Goal: Information Seeking & Learning: Find specific fact

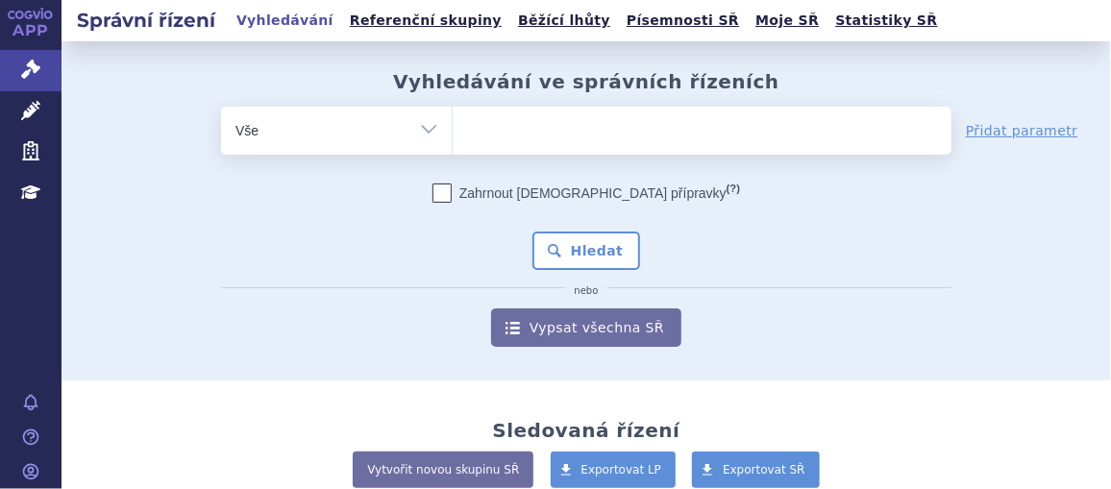
click at [587, 129] on ul at bounding box center [702, 127] width 499 height 40
click at [453, 129] on select at bounding box center [452, 130] width 1 height 48
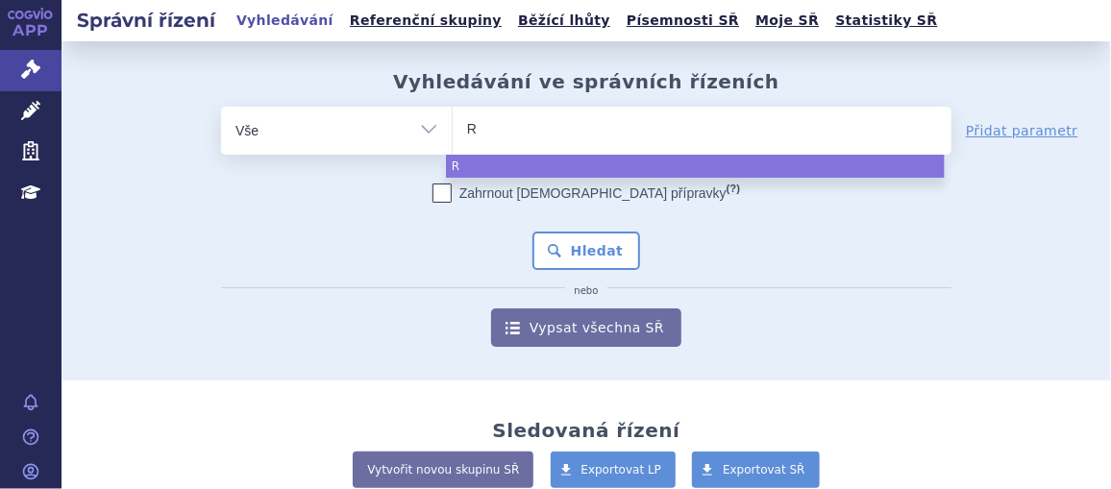
type input "RI"
type input "RIV"
type input "RIVA"
type input "RIVAR"
type input "RIVARO"
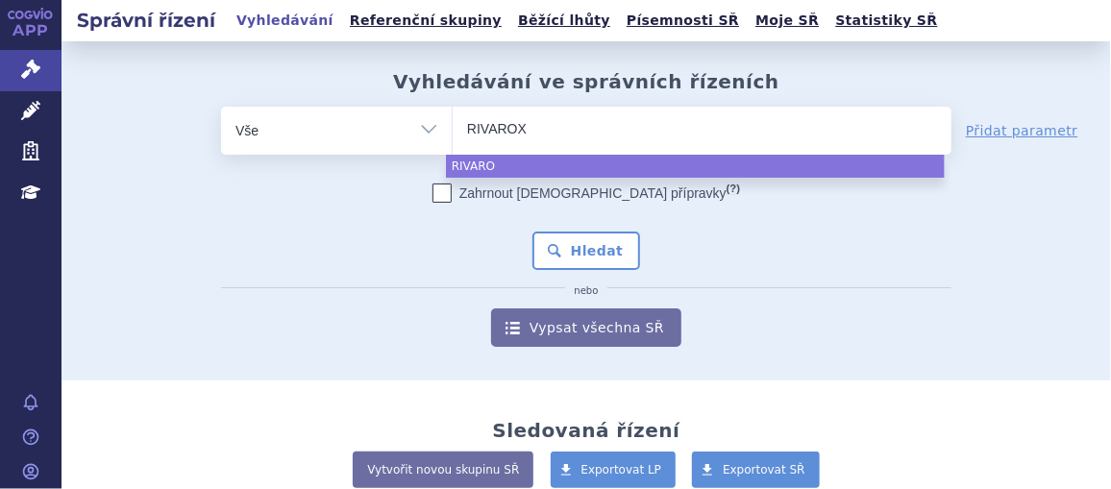
type input "RIVAROXA"
type input "RIVAROXAB"
type input "RIVAROXABAN"
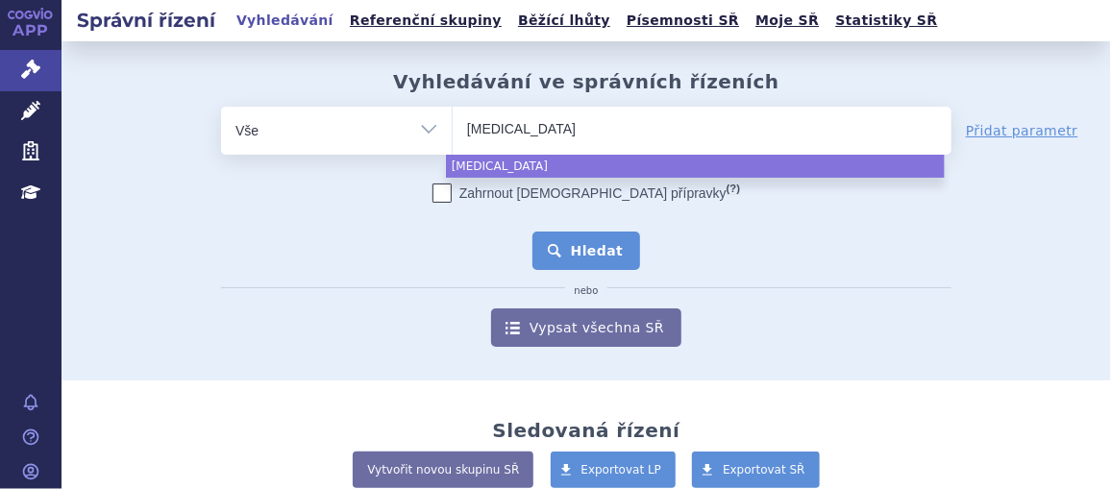
select select "RIVAROXABAN"
click at [591, 255] on button "Hledat" at bounding box center [586, 251] width 109 height 38
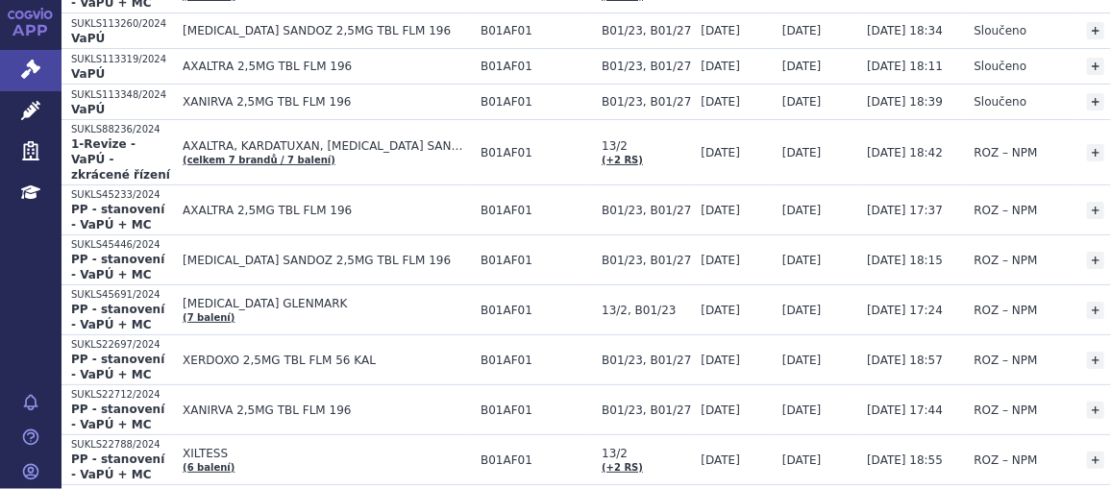
scroll to position [1566, 0]
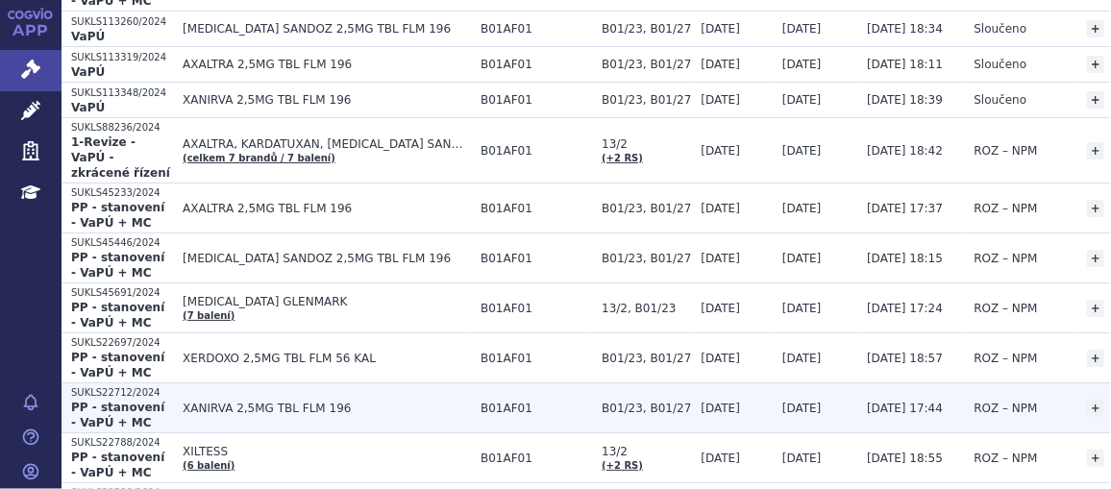
click at [292, 402] on span "XANIRVA 2,5MG TBL FLM 196" at bounding box center [327, 408] width 288 height 13
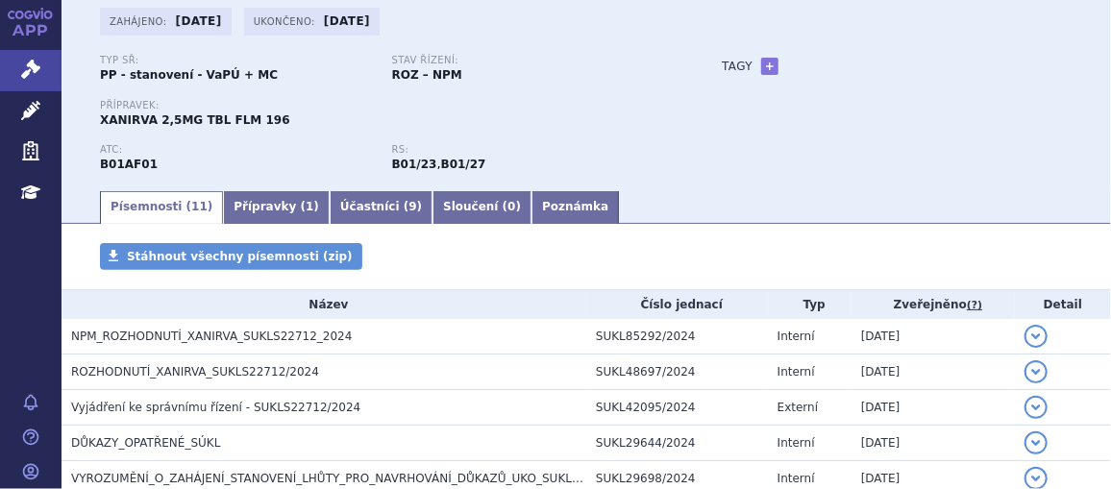
scroll to position [118, 0]
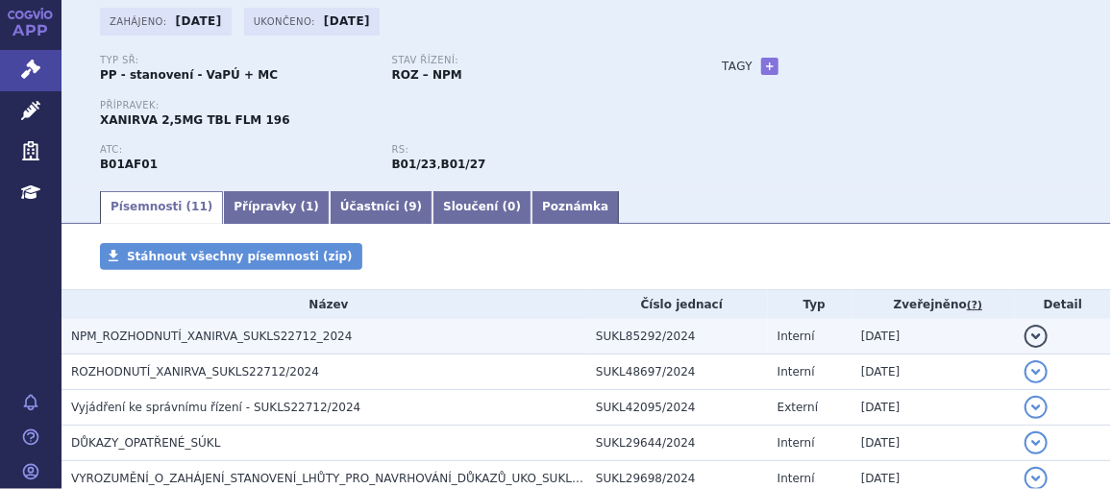
click at [316, 331] on span "NPM_ROZHODNUTÍ_XANIRVA_SUKLS22712_2024" at bounding box center [211, 336] width 281 height 13
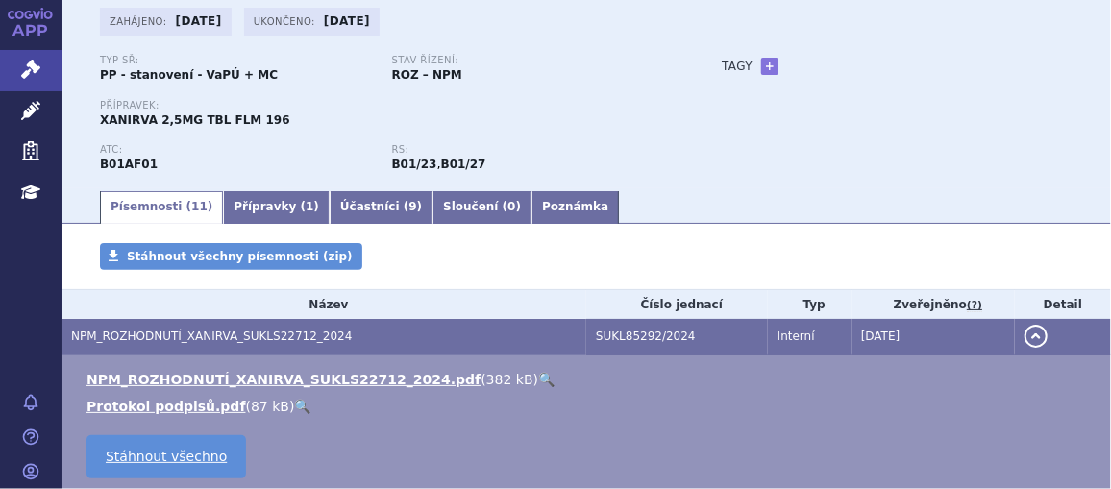
click at [538, 380] on link "🔍" at bounding box center [546, 379] width 16 height 15
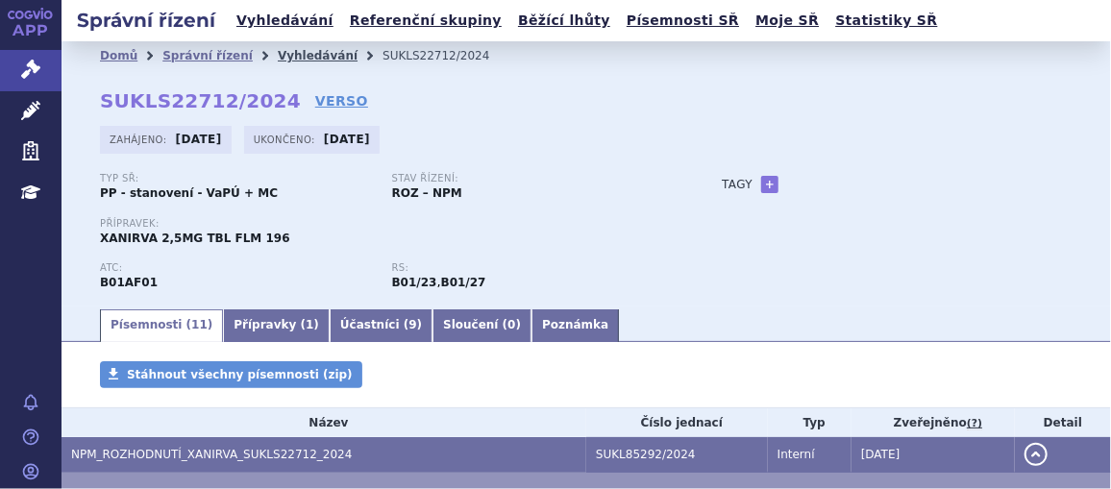
click at [278, 51] on link "Vyhledávání" at bounding box center [318, 55] width 80 height 13
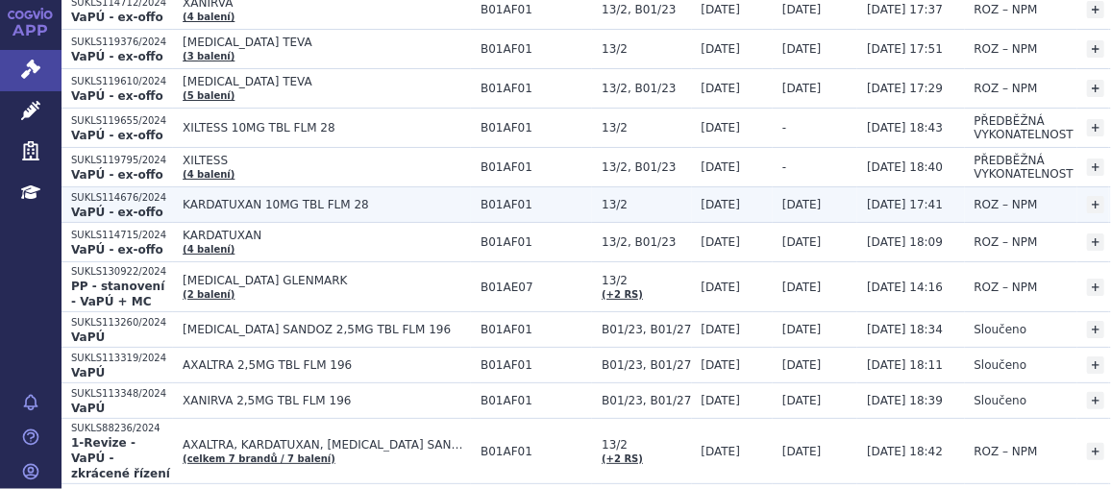
scroll to position [1266, 0]
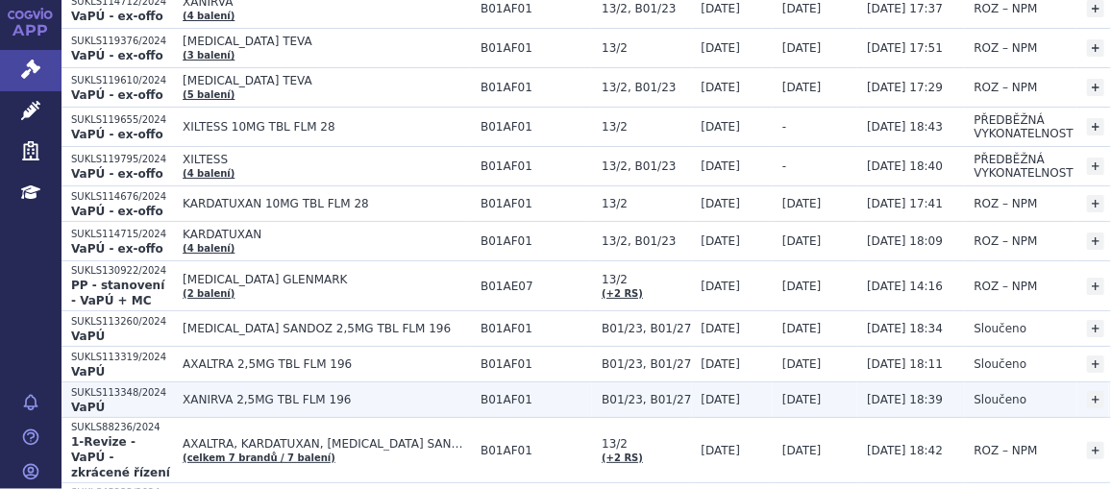
click at [311, 393] on span "XANIRVA 2,5MG TBL FLM 196" at bounding box center [327, 399] width 288 height 13
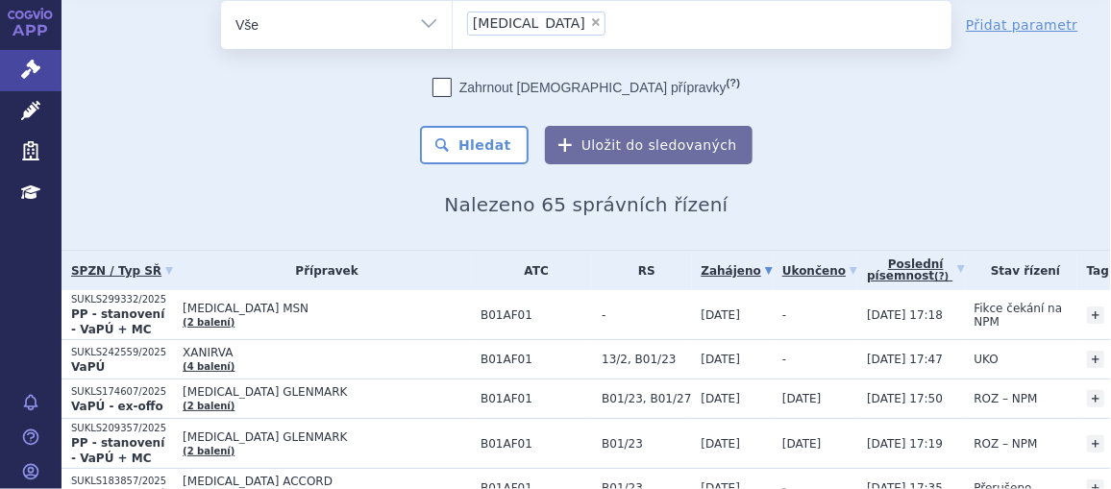
scroll to position [0, 0]
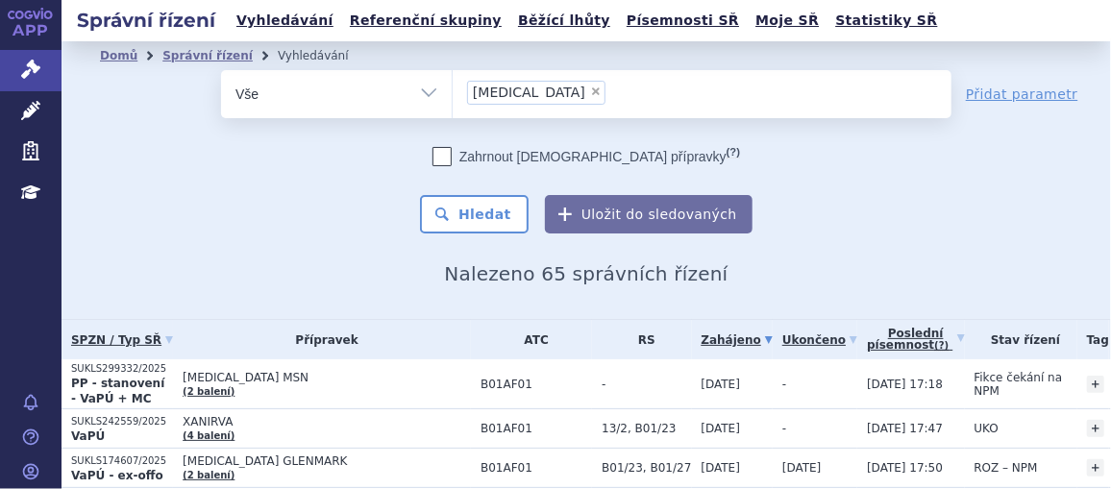
click at [627, 91] on ul "× RIVAROXABAN" at bounding box center [702, 91] width 499 height 42
click at [453, 91] on select "RIVAROXABAN" at bounding box center [452, 93] width 1 height 48
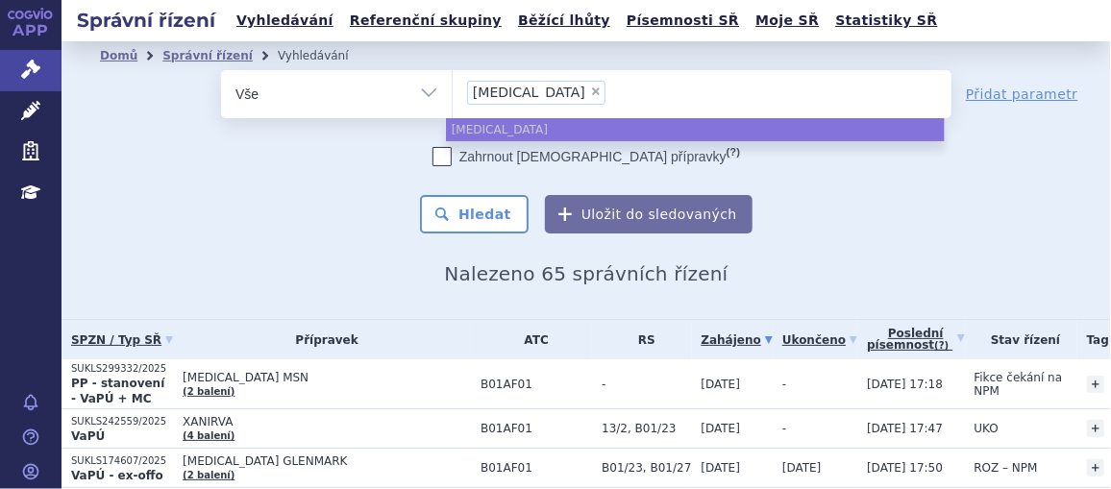
select select
type input "RIVAROXABAN"
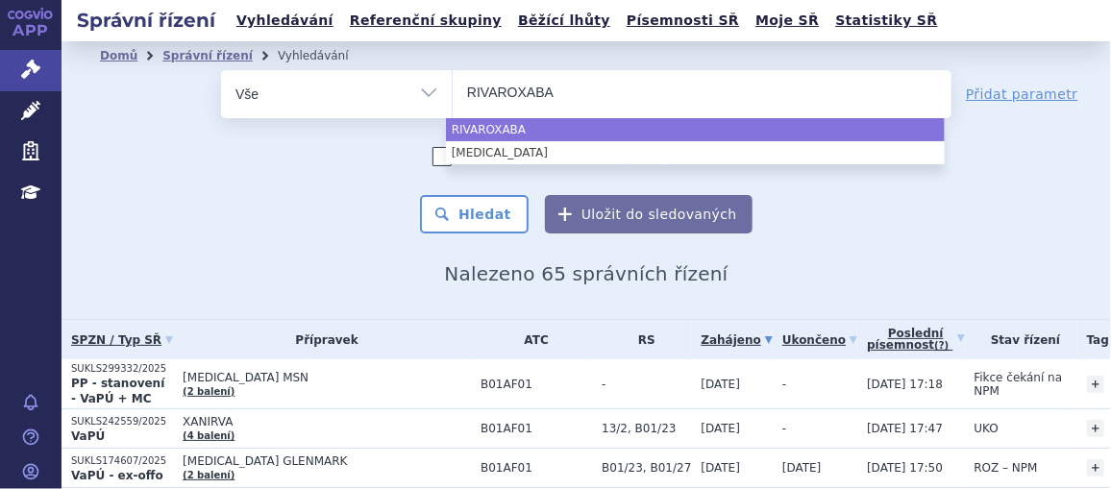
type input "RIVAROXAB"
type input "RIV"
type input "R"
type input "XA"
type input "XAN"
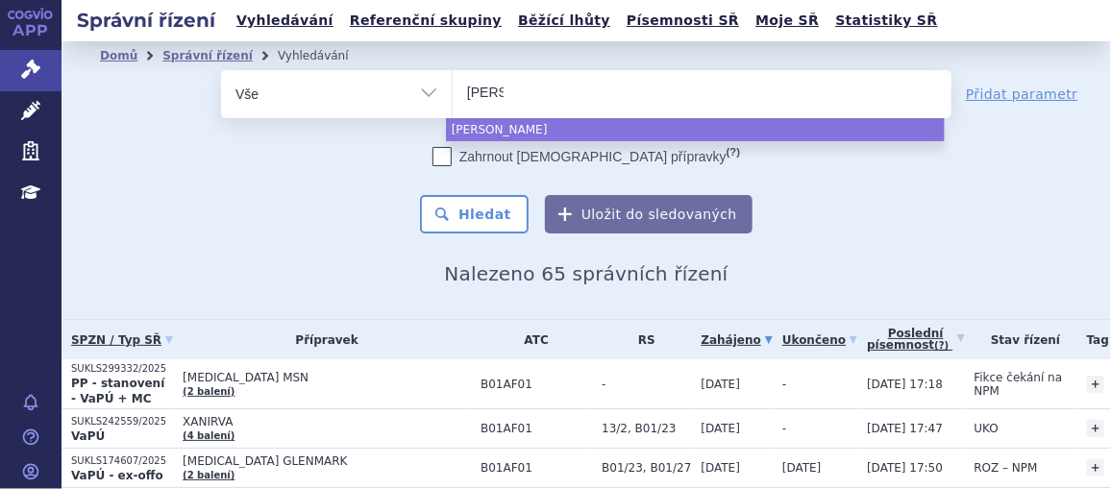
type input "XANI"
type input "XANIR"
type input "XANIRV"
type input "XANIRVA"
select select "XANIRVA"
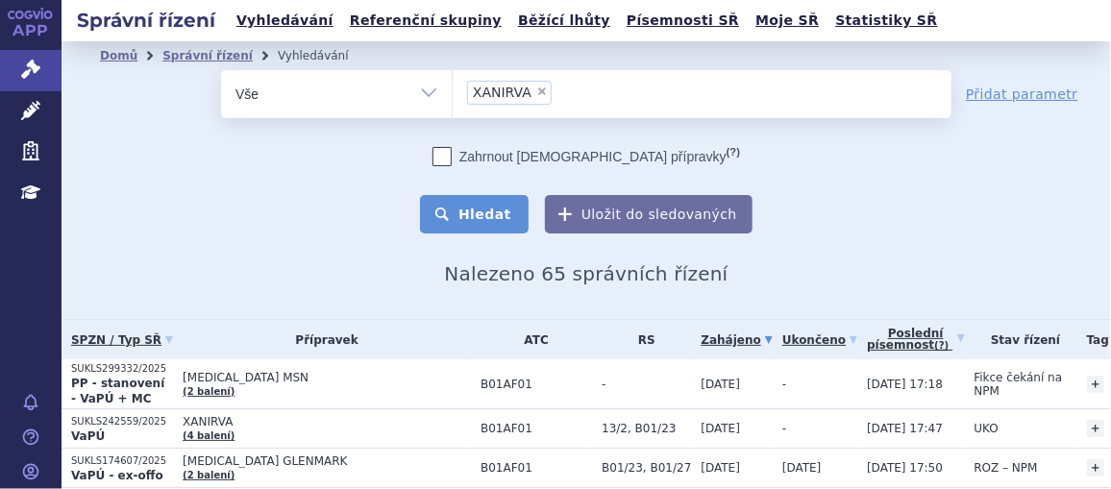
click at [465, 232] on button "Hledat" at bounding box center [474, 214] width 109 height 38
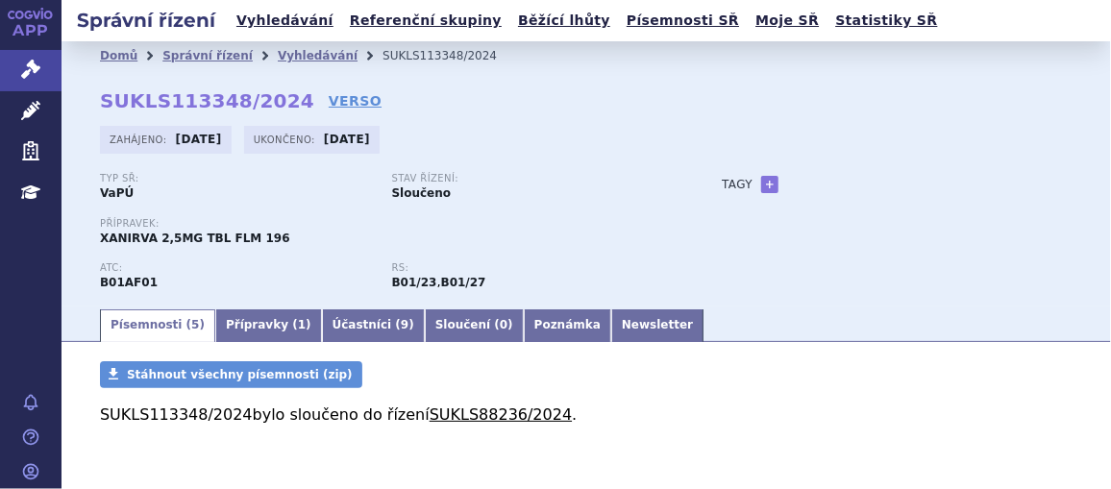
click at [465, 412] on link "SUKLS88236/2024" at bounding box center [501, 415] width 142 height 18
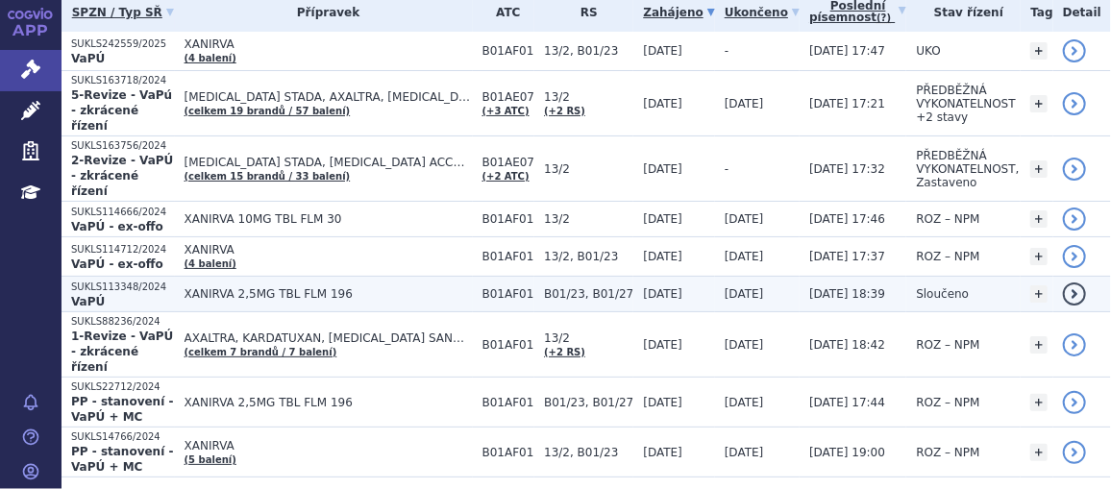
scroll to position [348, 0]
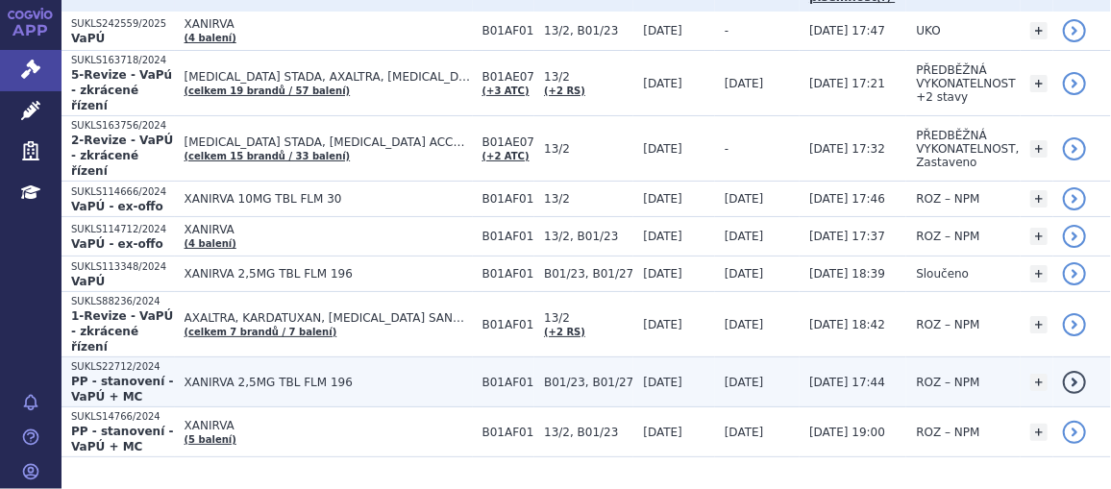
click at [313, 376] on span "XANIRVA 2,5MG TBL FLM 196" at bounding box center [329, 382] width 288 height 13
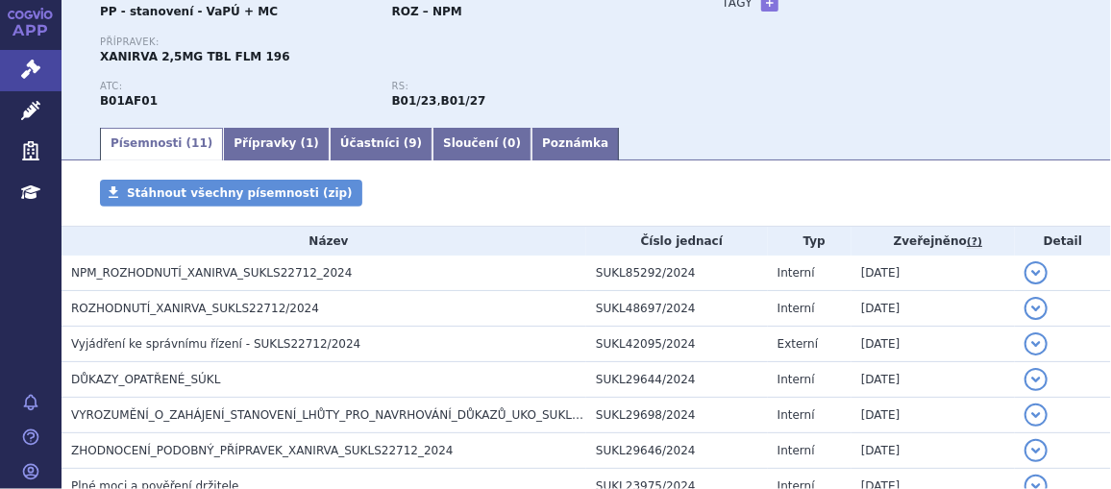
scroll to position [183, 0]
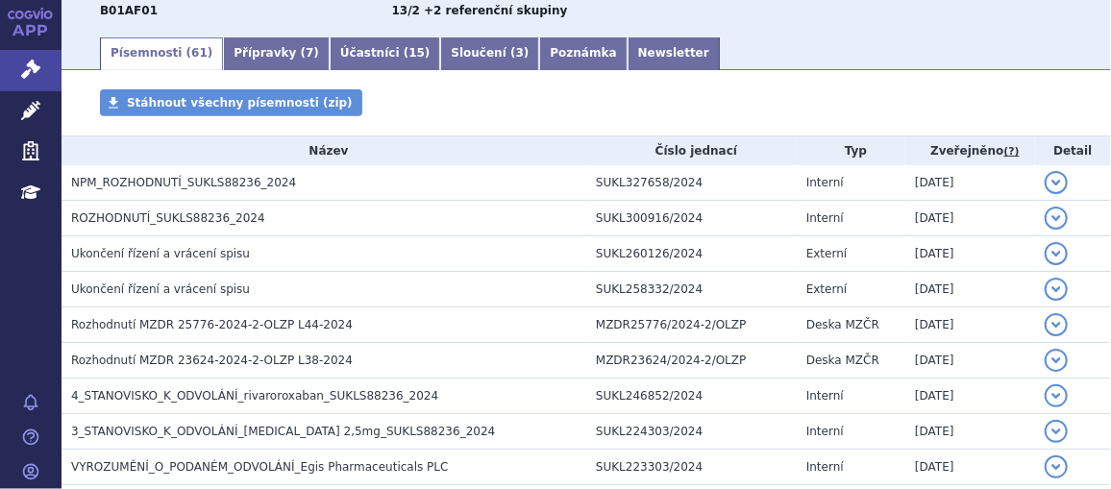
scroll to position [292, 0]
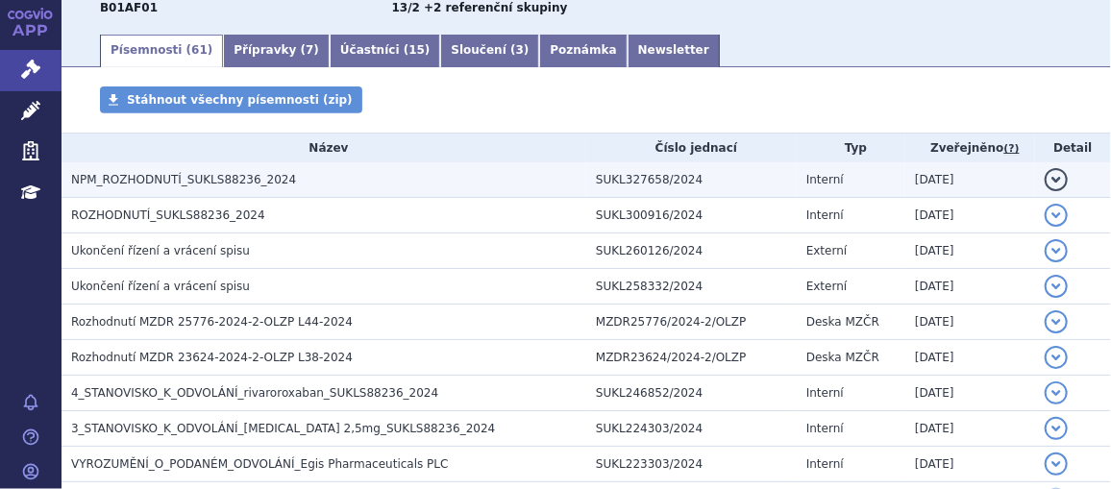
click at [276, 183] on h3 "NPM_ROZHODNUTÍ_SUKLS88236_2024" at bounding box center [328, 179] width 515 height 19
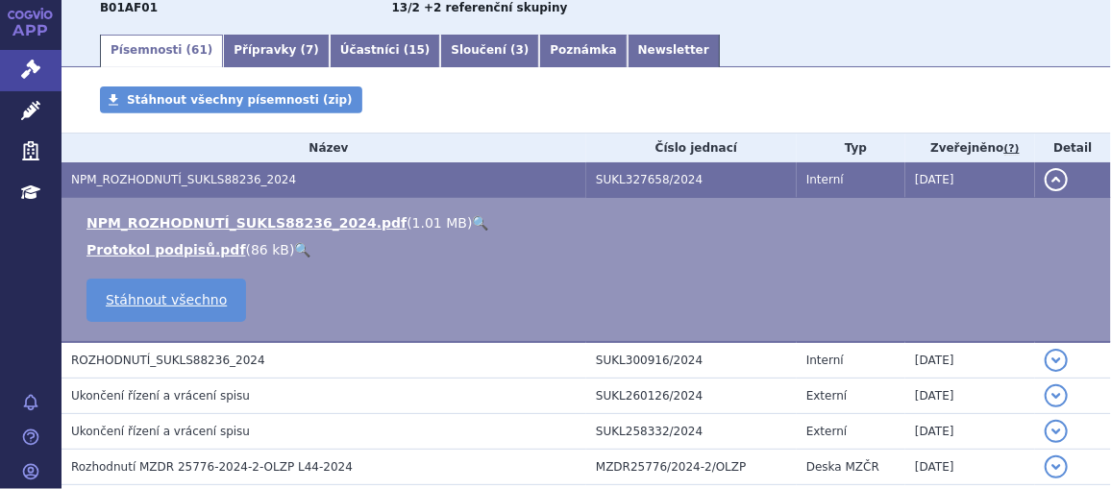
click at [473, 223] on link "🔍" at bounding box center [481, 222] width 16 height 15
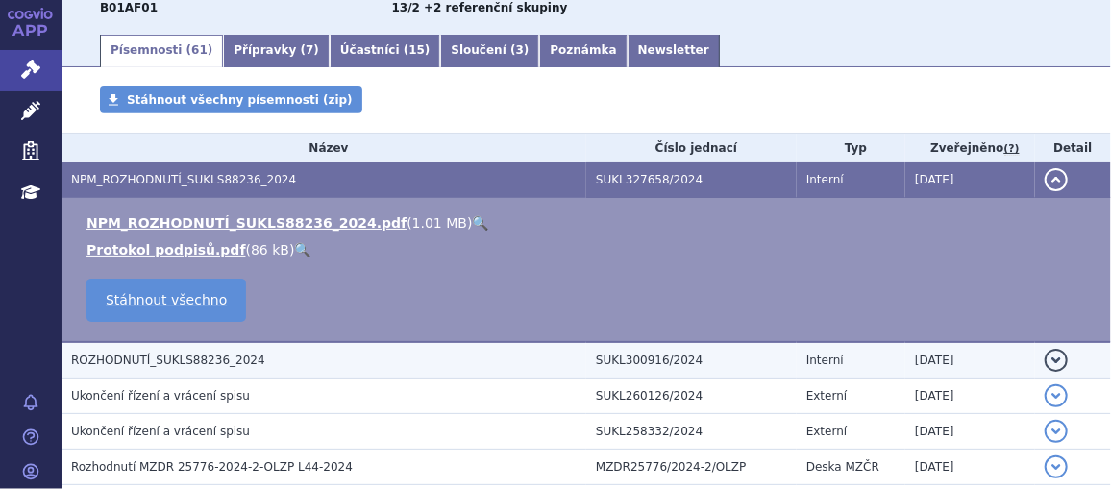
click at [284, 364] on h3 "ROZHODNUTÍ_SUKLS88236_2024" at bounding box center [328, 360] width 515 height 19
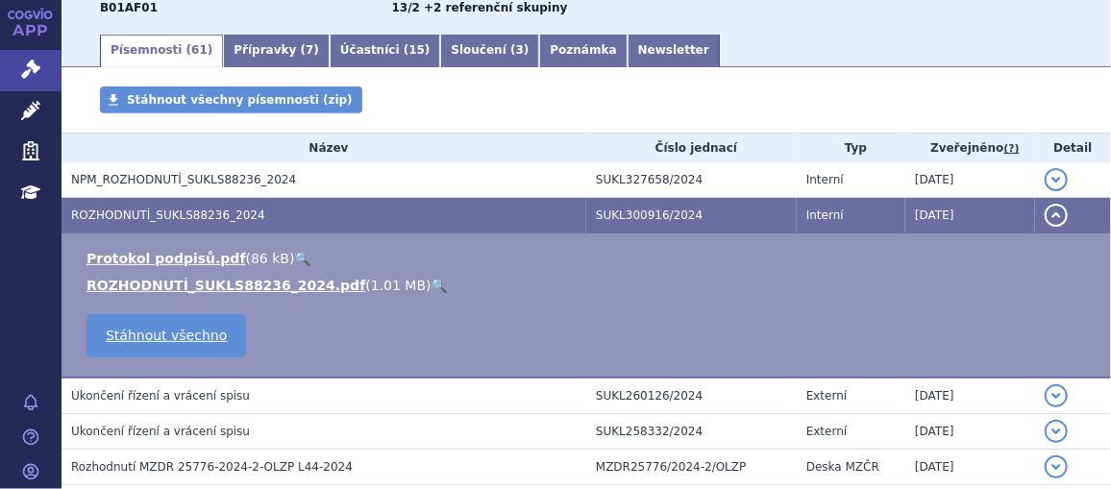
click at [432, 285] on link "🔍" at bounding box center [440, 285] width 16 height 15
